Goal: Book appointment/travel/reservation

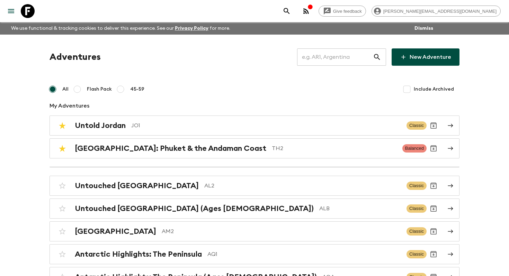
scroll to position [870, 0]
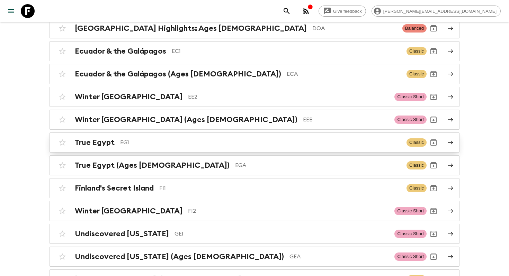
click at [174, 142] on p "EG1" at bounding box center [260, 143] width 281 height 8
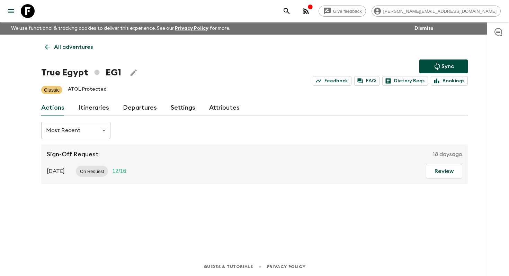
click at [99, 114] on link "Itineraries" at bounding box center [93, 108] width 31 height 17
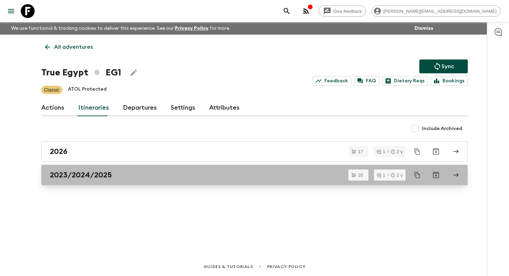
click at [130, 175] on div "2023/2024/2025" at bounding box center [248, 175] width 396 height 9
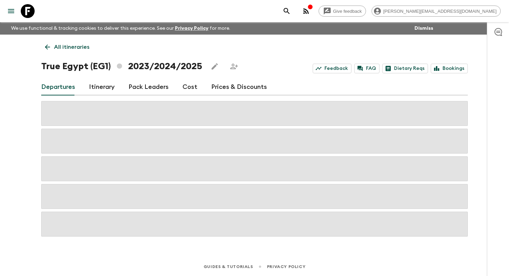
click at [71, 44] on p "All itineraries" at bounding box center [71, 47] width 35 height 8
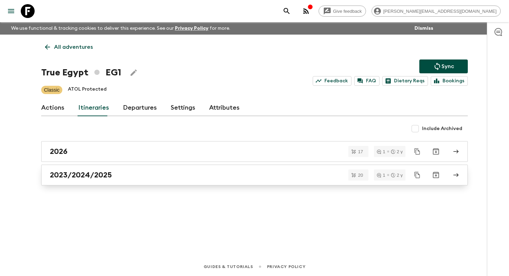
click at [114, 176] on div "2023/2024/2025" at bounding box center [248, 175] width 396 height 9
